Goal: Navigation & Orientation: Find specific page/section

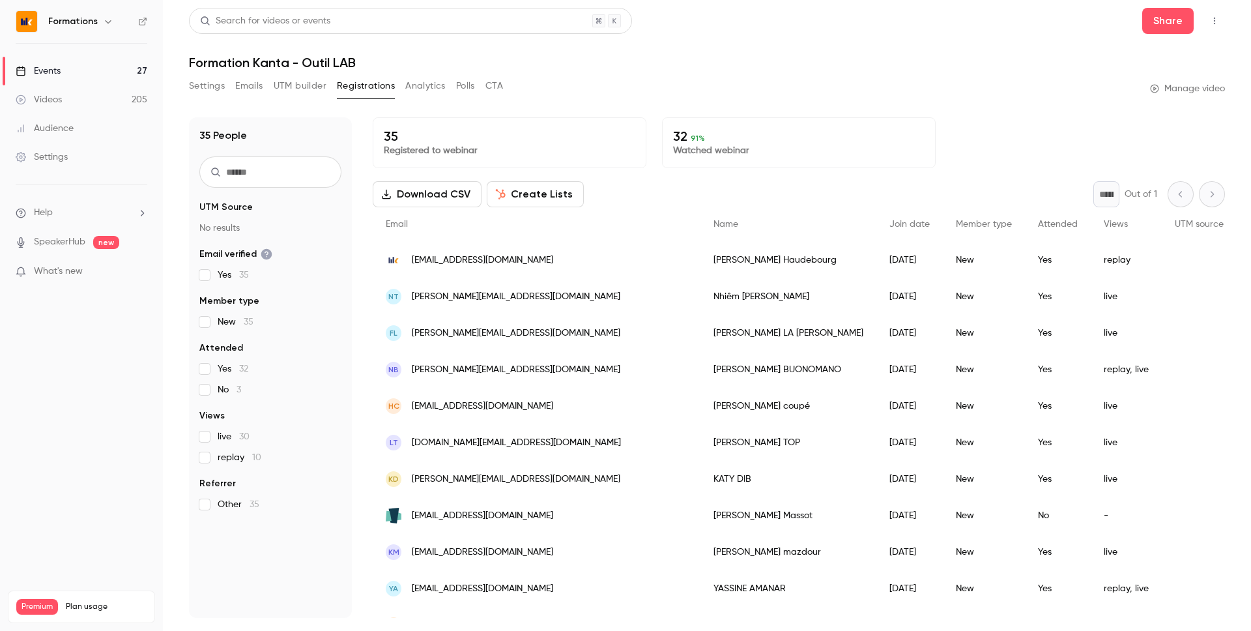
click at [96, 61] on link "Events 27" at bounding box center [81, 71] width 163 height 29
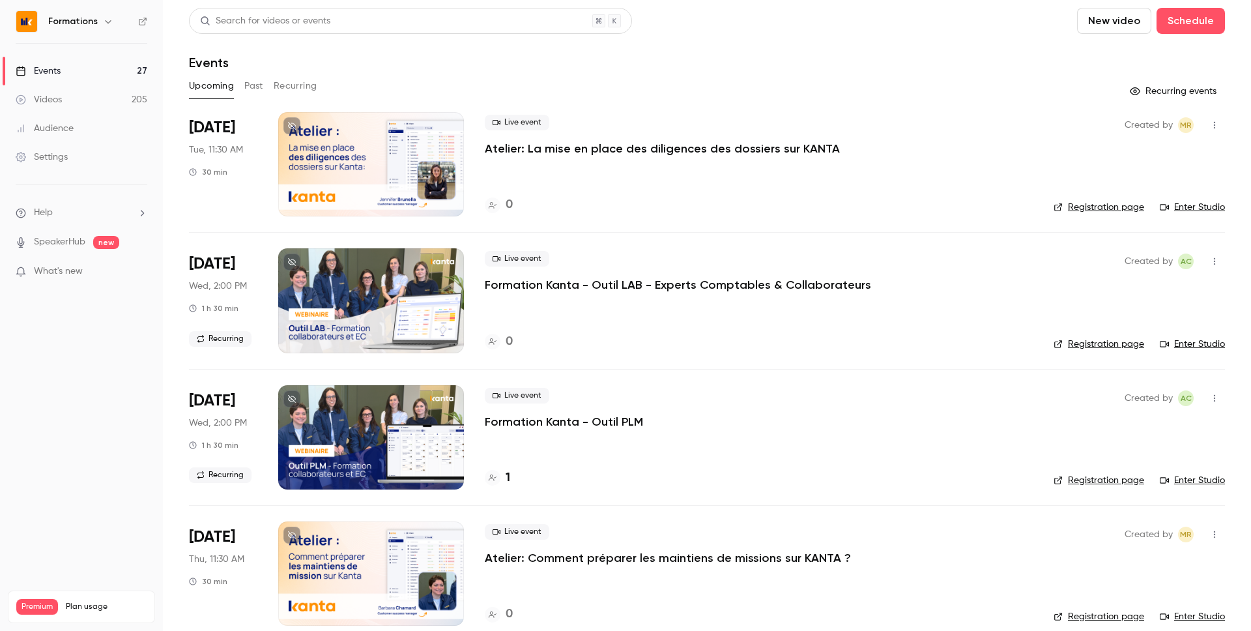
click at [641, 349] on div "0" at bounding box center [759, 342] width 548 height 18
click at [291, 85] on button "Recurring" at bounding box center [296, 86] width 44 height 21
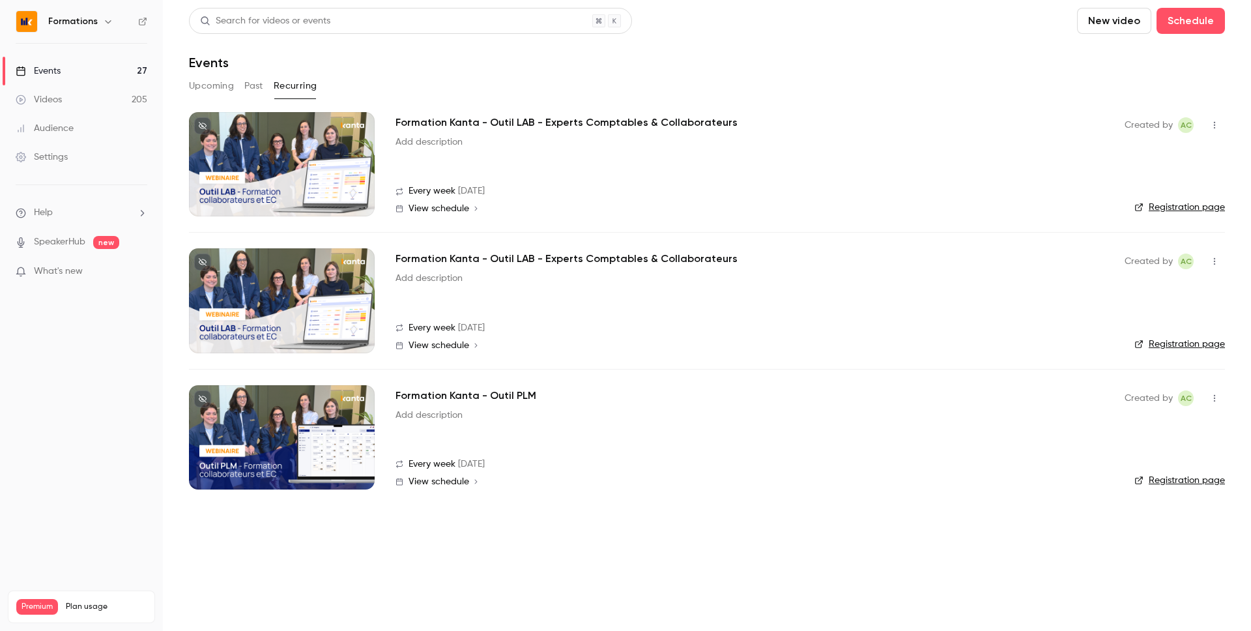
click at [638, 186] on div "Every week [DATE]" at bounding box center [749, 191] width 708 height 14
click at [1171, 344] on link "Registration page" at bounding box center [1179, 344] width 91 height 13
